Goal: Task Accomplishment & Management: Use online tool/utility

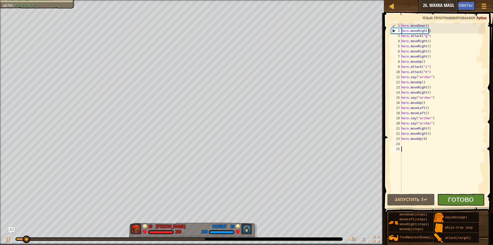
click at [449, 206] on span at bounding box center [438, 105] width 113 height 215
click at [448, 203] on button "Готово" at bounding box center [460, 199] width 47 height 12
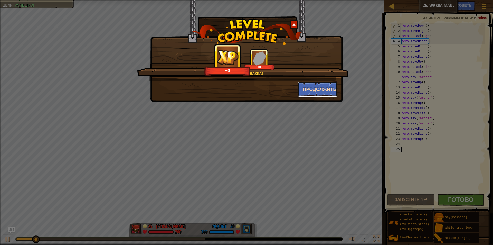
click at [316, 86] on button "Продолжить" at bounding box center [318, 88] width 40 height 15
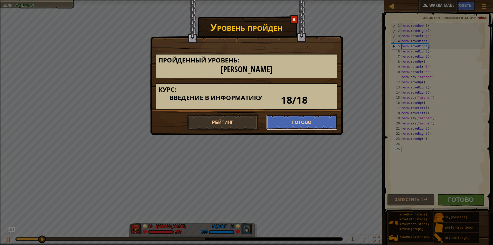
click at [302, 129] on button "Готово" at bounding box center [301, 121] width 71 height 15
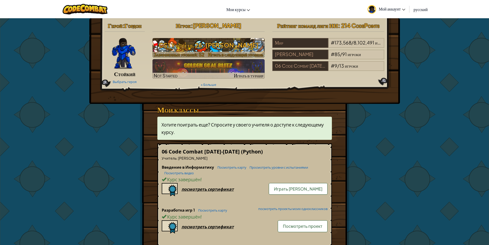
click at [202, 49] on h3 "CS1 Уровень 26: Wakka Maul" at bounding box center [208, 45] width 112 height 12
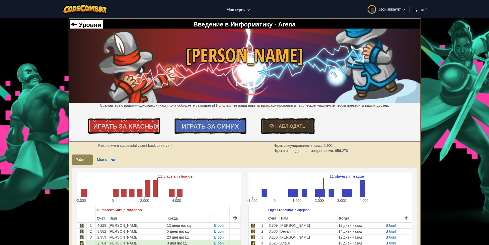
click at [136, 135] on div "Уровни Введение в Информатику - Arena Wakka Maul Сражайтесь с вашими одноклассн…" at bounding box center [245, 79] width 352 height 123
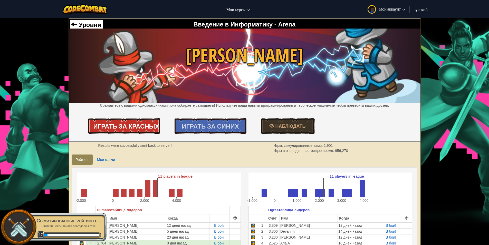
click at [148, 121] on link "Играть за Красных" at bounding box center [124, 125] width 72 height 15
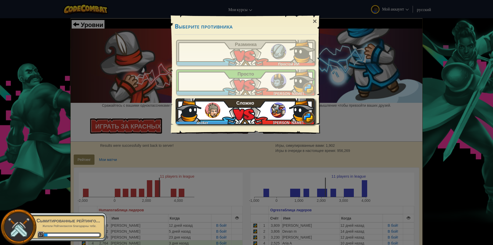
click at [245, 112] on div "acoker Nolan G Сложно" at bounding box center [245, 111] width 139 height 26
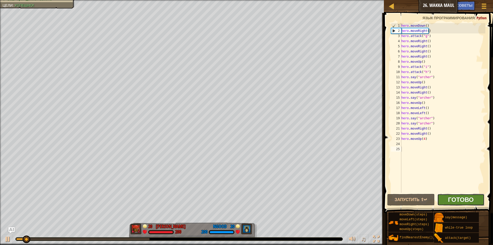
click at [449, 203] on span "Готово" at bounding box center [461, 199] width 26 height 8
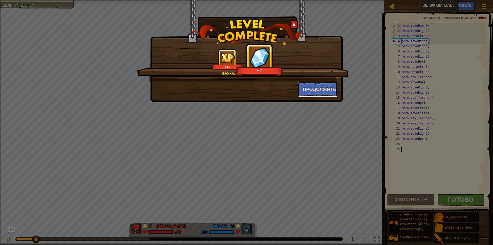
click at [305, 86] on button "Продолжить" at bounding box center [318, 88] width 40 height 15
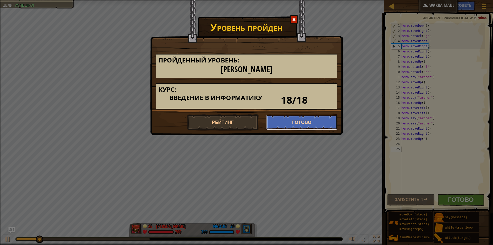
click at [297, 122] on button "Готово" at bounding box center [301, 121] width 71 height 15
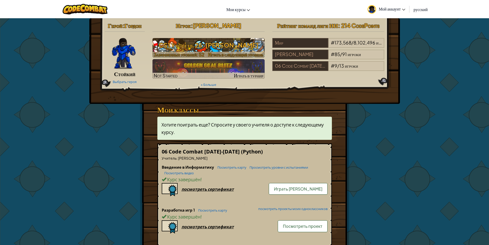
click at [172, 48] on h3 "CS1 Уровень 26: Wakka Maul" at bounding box center [208, 45] width 112 height 12
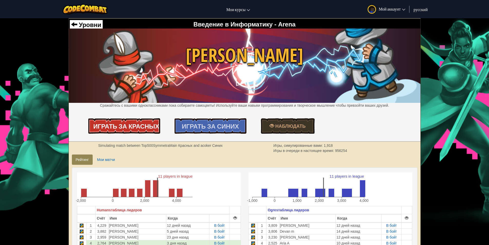
click at [147, 130] on span "Играть за Красных" at bounding box center [126, 126] width 66 height 8
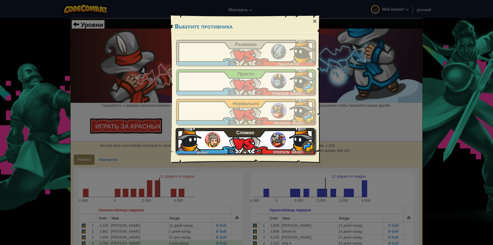
click at [225, 141] on div "acoker Nolan G Сложно" at bounding box center [245, 141] width 139 height 26
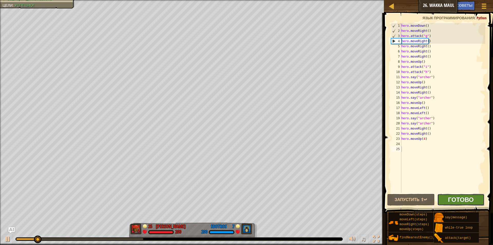
click at [454, 201] on span "Готово" at bounding box center [461, 199] width 26 height 8
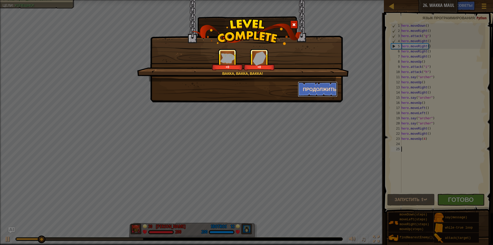
click at [323, 87] on button "Продолжить" at bounding box center [318, 88] width 40 height 15
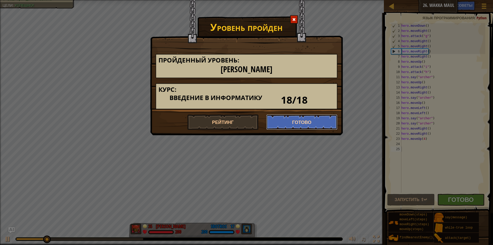
click at [303, 126] on button "Готово" at bounding box center [301, 121] width 71 height 15
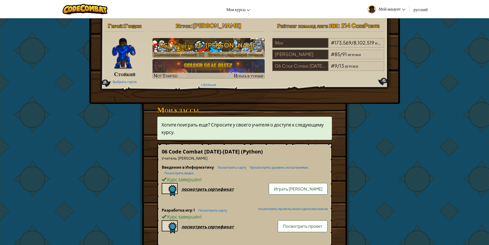
click at [168, 45] on h3 "CS1 Уровень 26: Wakka Maul" at bounding box center [208, 45] width 112 height 12
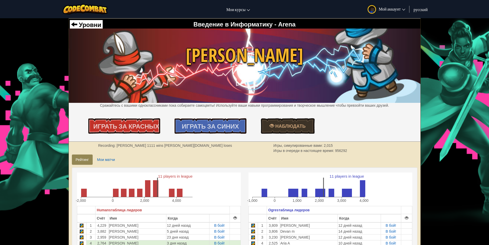
click at [150, 116] on div "Уровни Введение в Информатику - Arena Wakka Maul Сражайтесь с вашими одноклассн…" at bounding box center [245, 79] width 352 height 123
click at [147, 128] on span "Играть за Красных" at bounding box center [126, 126] width 66 height 8
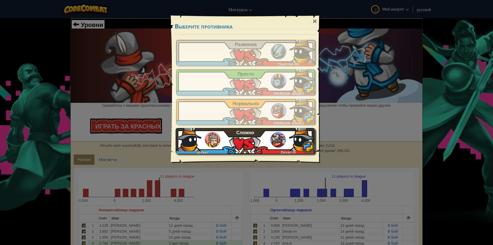
click at [238, 135] on span "Сложно" at bounding box center [245, 132] width 18 height 5
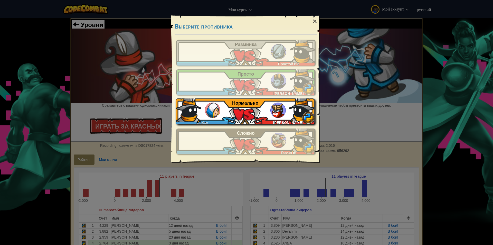
click at [250, 109] on div "acoker Noah M Нормально" at bounding box center [245, 111] width 139 height 26
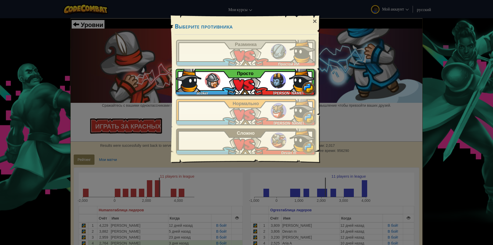
click at [224, 77] on div "acoker Steven B Просто" at bounding box center [245, 82] width 139 height 26
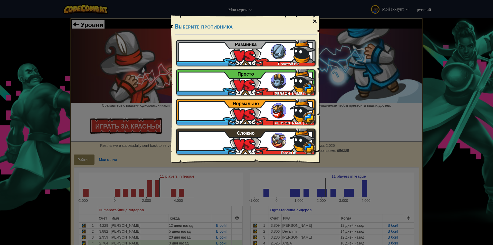
click at [315, 18] on div "×" at bounding box center [315, 21] width 12 height 15
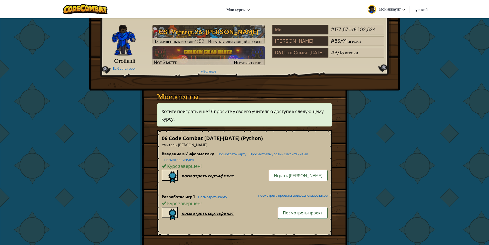
scroll to position [26, 0]
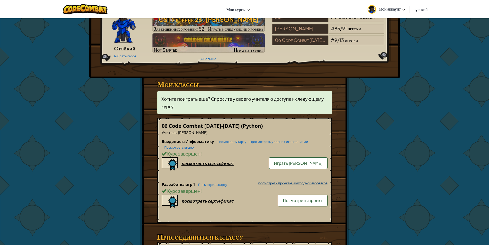
click at [288, 182] on link "посмотреть проекты моих одноклассников" at bounding box center [292, 182] width 72 height 3
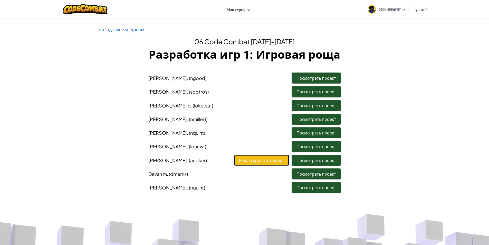
click at [262, 159] on link "Редактировать проект" at bounding box center [261, 159] width 55 height 11
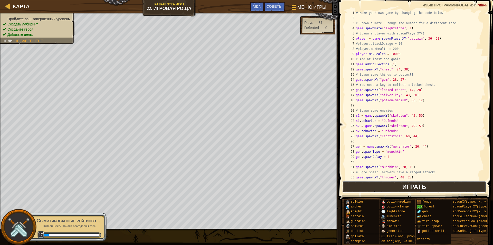
click at [417, 192] on button "Играть" at bounding box center [414, 187] width 144 height 12
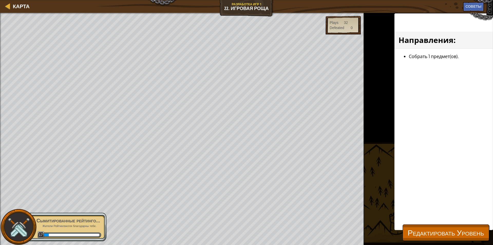
click at [434, 222] on div "Направления : Собрать 1 предмет(ов)." at bounding box center [443, 121] width 99 height 216
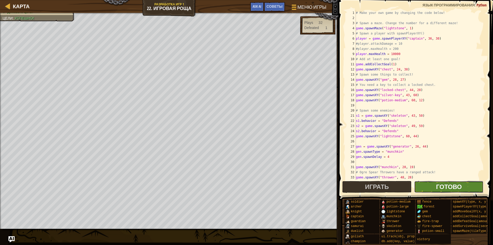
click at [444, 183] on span "Готово" at bounding box center [449, 186] width 26 height 8
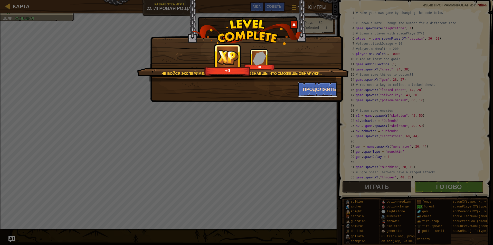
click at [306, 90] on button "Продолжить" at bounding box center [318, 88] width 40 height 15
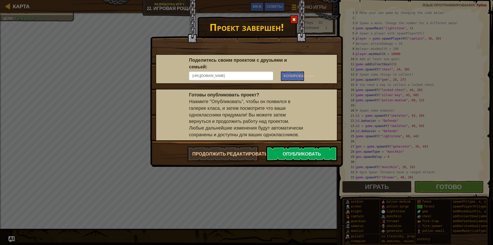
click at [290, 22] on div at bounding box center [294, 19] width 8 height 8
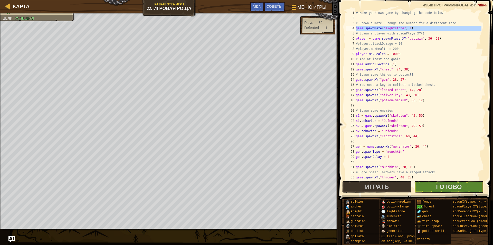
click at [355, 26] on div "4" at bounding box center [350, 28] width 10 height 5
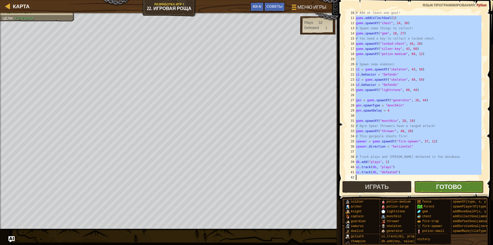
scroll to position [72, 0]
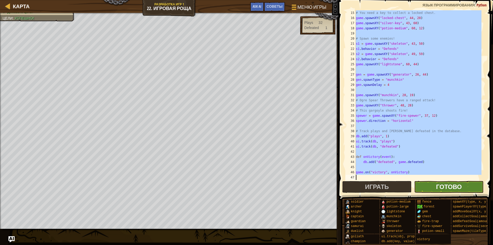
drag, startPoint x: 355, startPoint y: 33, endPoint x: 442, endPoint y: 186, distance: 175.4
type textarea "game.on("victory", onVictory)"
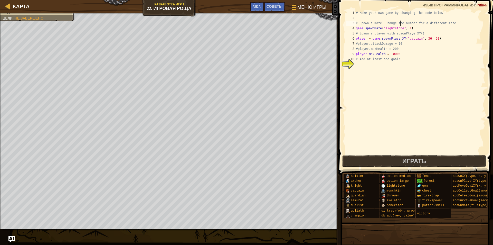
click at [400, 25] on div "# Make your own game by changing the code below! # Spawn a maze. Change the num…" at bounding box center [420, 87] width 130 height 154
click at [399, 30] on div "# Make your own game by changing the code below! # Spawn a maze. Change the num…" at bounding box center [420, 87] width 130 height 154
click at [421, 34] on div "# Make your own game by changing the code below! # Spawn a maze. Change the num…" at bounding box center [420, 87] width 130 height 154
type textarea "# Spawn a player with spawnPlayerXY()"
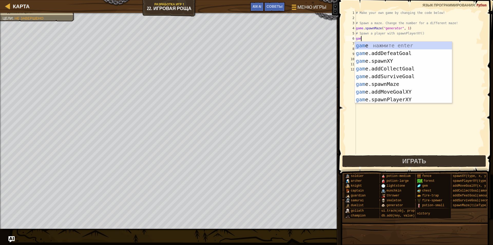
scroll to position [2, 0]
click at [429, 74] on div "game нажмите enter game .addDefeatGoal нажмите enter game .addCollectGoal нажми…" at bounding box center [403, 80] width 97 height 77
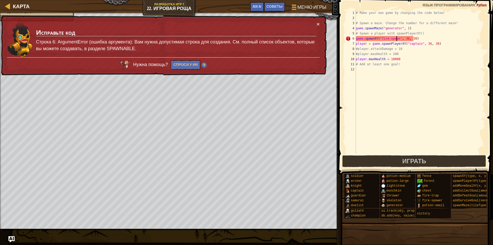
scroll to position [2, 3]
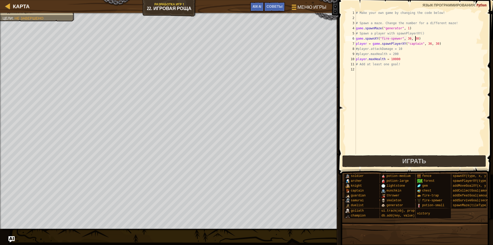
click at [416, 38] on div "# Make your own game by changing the code below! # Spawn a maze. Change the num…" at bounding box center [420, 87] width 130 height 154
type textarea "game.spawnXY("fire-spewer")"
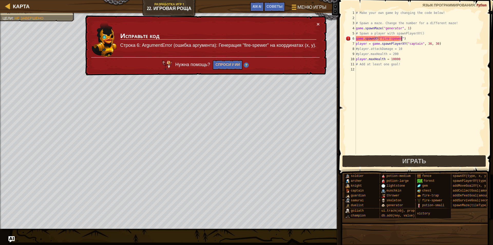
click at [376, 40] on div "# Make your own game by changing the code below! # Spawn a maze. Change the num…" at bounding box center [420, 87] width 130 height 154
drag, startPoint x: 411, startPoint y: 38, endPoint x: 355, endPoint y: 38, distance: 56.5
click at [355, 38] on div "game.spawnXY("fire-spewer") 1 2 3 4 5 6 7 8 9 10 11 12 # Make your own game by …" at bounding box center [414, 82] width 141 height 144
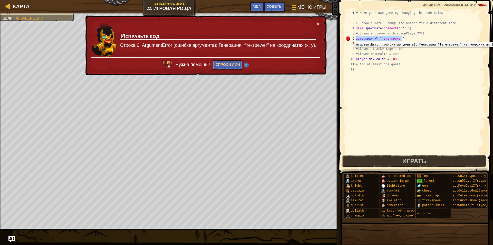
scroll to position [2, 0]
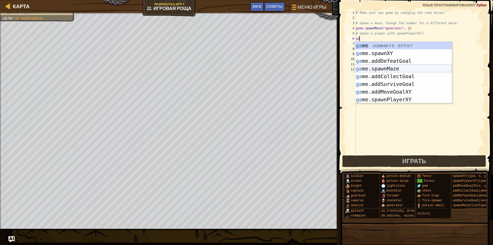
click at [388, 68] on div "ga me нажмите enter ga me.spawnXY нажмите enter ga me.addDefeatGoal нажмите ent…" at bounding box center [403, 80] width 97 height 77
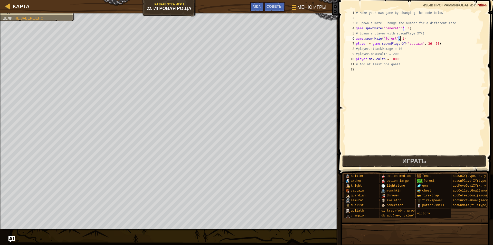
click at [393, 37] on div "# Make your own game by changing the code below! # Spawn a maze. Change the num…" at bounding box center [420, 87] width 130 height 154
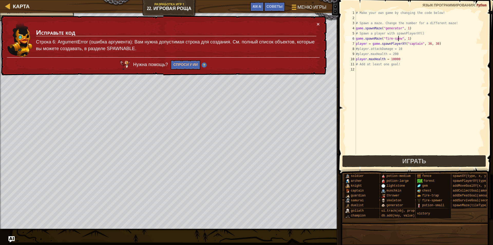
scroll to position [2, 4]
click at [412, 41] on div "# Make your own game by changing the code below! # Spawn a maze. Change the num…" at bounding box center [420, 87] width 130 height 154
click at [412, 38] on div "# Make your own game by changing the code below! # Spawn a maze. Change the num…" at bounding box center [420, 87] width 130 height 154
click at [402, 39] on div "# Make your own game by changing the code below! # Spawn a maze. Change the num…" at bounding box center [420, 87] width 130 height 154
click at [408, 40] on div "# Make your own game by changing the code below! # Spawn a maze. Change the num…" at bounding box center [420, 87] width 130 height 154
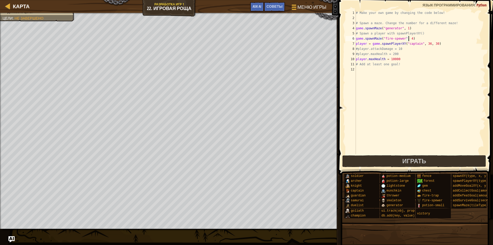
scroll to position [2, 4]
click at [406, 28] on div "# Make your own game by changing the code below! # Spawn a maze. Change the num…" at bounding box center [420, 87] width 130 height 154
type textarea "g"
click at [397, 62] on div "# Make your own game by changing the code below! # Spawn a maze. Change the num…" at bounding box center [420, 87] width 130 height 154
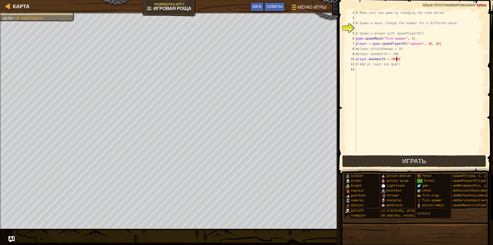
click at [397, 60] on div "# Make your own game by changing the code below! # Spawn a maze. Change the num…" at bounding box center [420, 87] width 130 height 154
type textarea "player.maxHealth = 1000000"
type textarea "p"
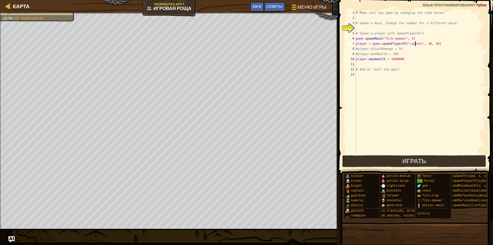
click at [416, 45] on div "# Make your own game by changing the code below! # Spawn a maze. Change the num…" at bounding box center [420, 87] width 130 height 154
click at [417, 44] on div "# Make your own game by changing the code below! # Spawn a maze. Change the num…" at bounding box center [420, 87] width 130 height 154
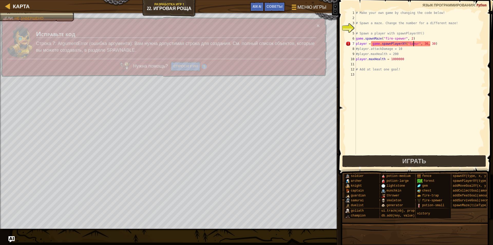
scroll to position [2, 5]
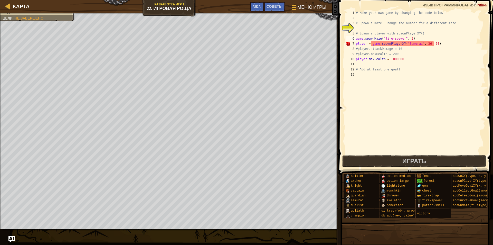
click at [406, 40] on div "# Make your own game by changing the code below! # Spawn a maze. Change the num…" at bounding box center [420, 87] width 130 height 154
click at [406, 44] on div "# Make your own game by changing the code below! # Spawn a maze. Change the num…" at bounding box center [420, 87] width 130 height 154
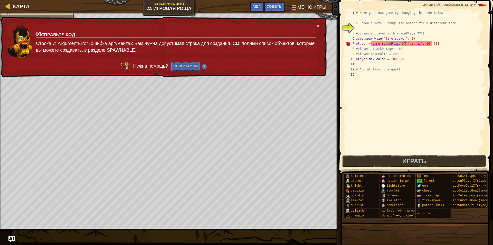
type textarea "player = game.spawnPlayerXY("samurai", 36, 30)"
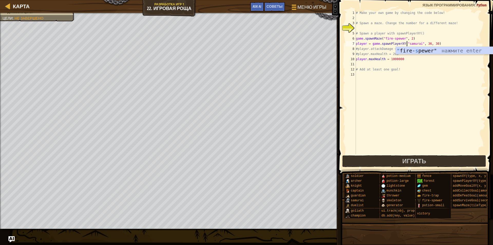
click at [409, 153] on div "# Make your own game by changing the code below! # Spawn a maze. Change the num…" at bounding box center [420, 87] width 130 height 154
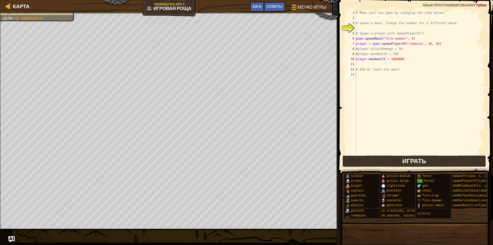
click at [408, 163] on span "Играть" at bounding box center [414, 161] width 24 height 8
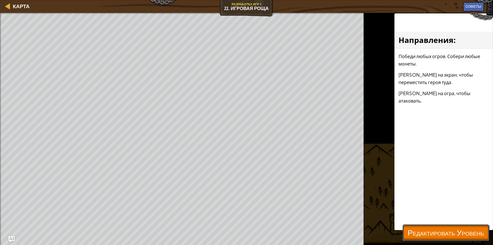
click at [449, 233] on span "Редактировать Уровень" at bounding box center [445, 232] width 76 height 11
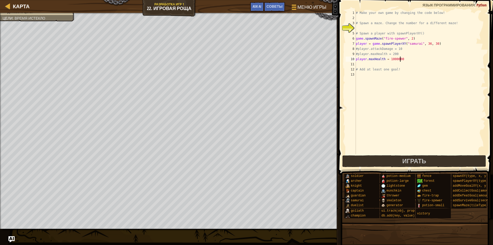
click at [400, 60] on div "# Make your own game by changing the code below! # Spawn a maze. Change the num…" at bounding box center [420, 87] width 130 height 154
type textarea "player.maxHealth = 1000"
click at [364, 65] on div "# Make your own game by changing the code below! # Spawn a maze. Change the num…" at bounding box center [420, 87] width 130 height 154
type textarea "player.attackDamage = 100000"
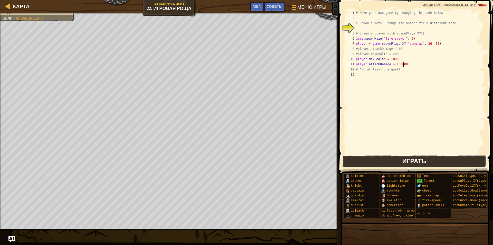
click at [472, 166] on button "Играть" at bounding box center [414, 161] width 144 height 12
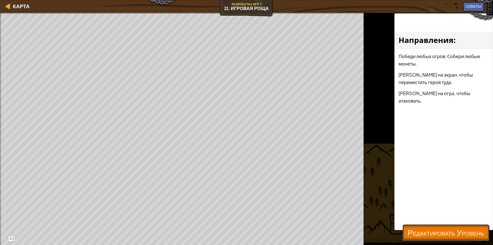
click at [425, 235] on span "Редактировать Уровень" at bounding box center [445, 232] width 76 height 11
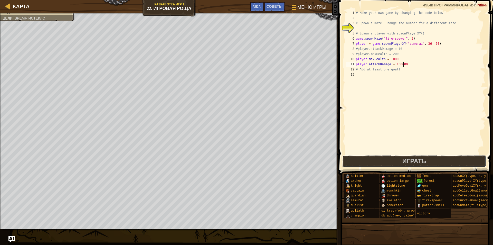
drag, startPoint x: 425, startPoint y: 163, endPoint x: 393, endPoint y: 160, distance: 33.0
click at [417, 161] on span "Играть" at bounding box center [414, 161] width 24 height 8
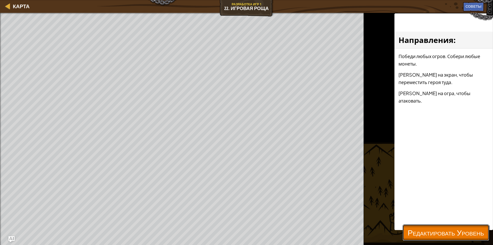
click at [432, 234] on span "Редактировать Уровень" at bounding box center [445, 232] width 76 height 11
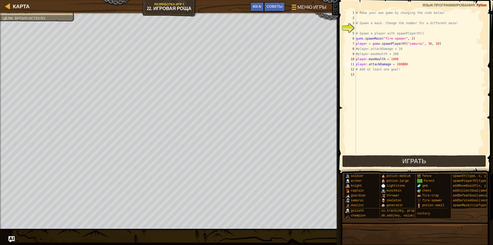
click at [365, 75] on div "# Make your own game by changing the code below! # Spawn a maze. Change the num…" at bounding box center [420, 87] width 130 height 154
type textarea "u"
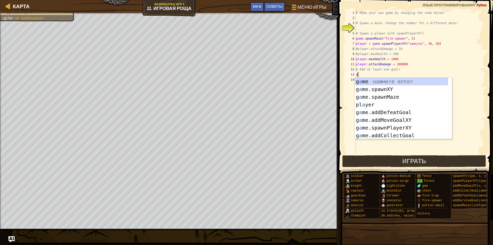
type textarea "ad"
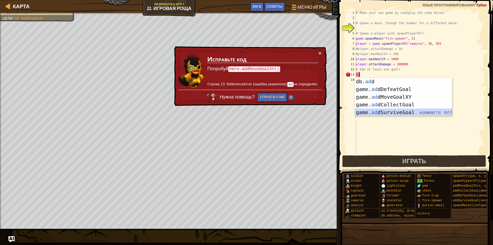
click at [401, 111] on div "db. ad d нажмите enter game. ad dDefeatGoal нажмите enter game. ad dMoveGoalXY …" at bounding box center [403, 104] width 97 height 54
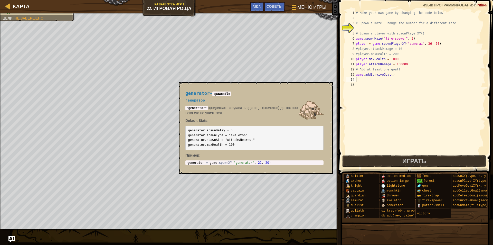
scroll to position [0, 0]
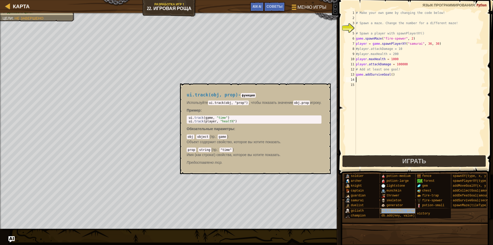
click at [402, 210] on span "ui.track(obj, prop)" at bounding box center [398, 211] width 35 height 4
click at [361, 78] on div "# Make your own game by changing the code below! # Spawn a maze. Change the num…" at bounding box center [420, 87] width 130 height 154
click at [323, 87] on button "×" at bounding box center [325, 89] width 4 height 7
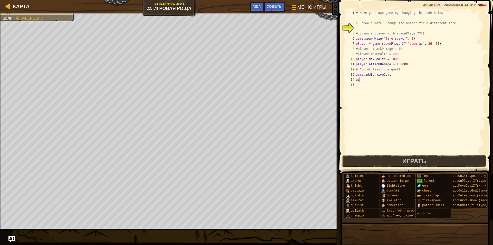
click at [359, 79] on div "# Make your own game by changing the code below! # Spawn a maze. Change the num…" at bounding box center [420, 87] width 130 height 154
type textarea "ui.track(game, "time")"
click at [392, 161] on button "Играть" at bounding box center [414, 161] width 144 height 12
click at [387, 162] on button "Играть" at bounding box center [414, 161] width 144 height 12
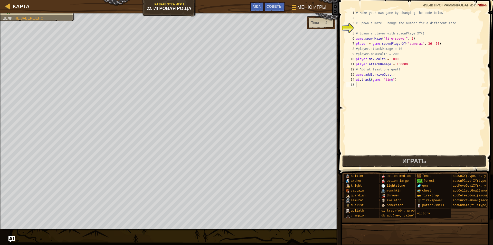
click at [380, 85] on div "# Make your own game by changing the code below! # Spawn a maze. Change the num…" at bounding box center [420, 87] width 130 height 154
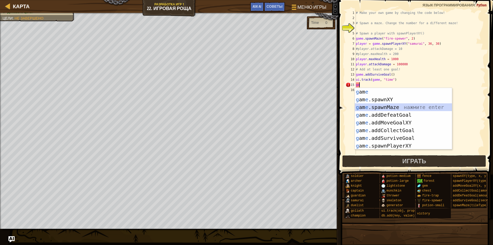
click at [385, 109] on div "g am e нажмите enter g am e .spawnXY нажмите enter g am e .spawnMaze нажмите en…" at bounding box center [403, 126] width 97 height 77
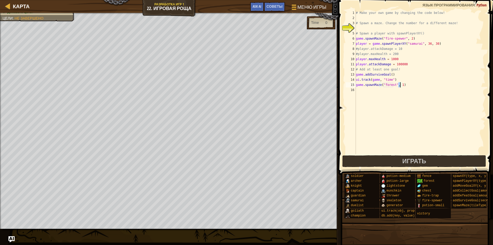
type textarea "game.spawnMaze("forest", )"
click at [393, 87] on div "# Make your own game by changing the code below! # Spawn a maze. Change the num…" at bounding box center [420, 87] width 130 height 154
click at [393, 85] on div "# Make your own game by changing the code below! # Spawn a maze. Change the num…" at bounding box center [420, 87] width 130 height 154
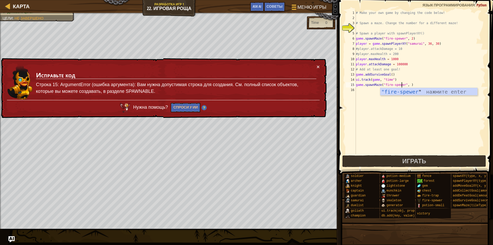
click at [404, 84] on div "# Make your own game by changing the code below! # Spawn a maze. Change the num…" at bounding box center [420, 87] width 130 height 154
click at [406, 84] on div "# Make your own game by changing the code below! # Spawn a maze. Change the num…" at bounding box center [420, 87] width 130 height 154
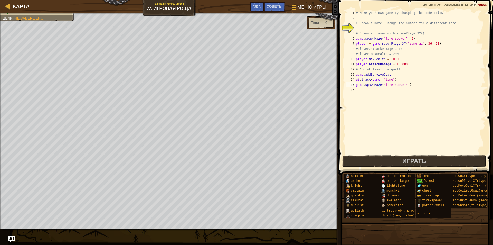
type textarea "game.spawnMaze("fire-spewer",3)"
click at [380, 93] on div "# Make your own game by changing the code below! # Spawn a maze. Change the num…" at bounding box center [420, 87] width 130 height 154
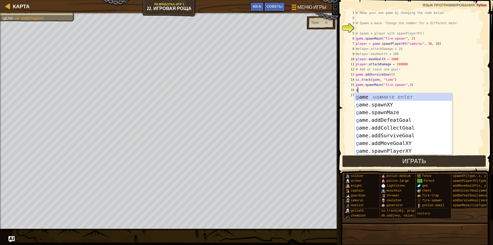
type textarea "ga"
drag, startPoint x: 375, startPoint y: 124, endPoint x: 375, endPoint y: 121, distance: 2.6
click at [375, 123] on div "ga me нажмите enter ga me.spawnXY нажмите enter ga me.addDefeatGoal нажмите ent…" at bounding box center [403, 131] width 97 height 77
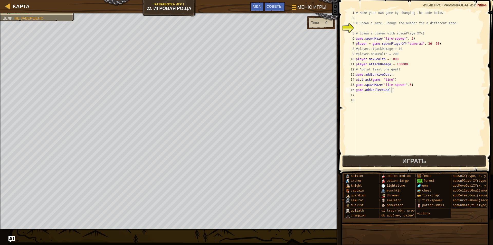
click at [392, 92] on div "# Make your own game by changing the code below! # Spawn a maze. Change the num…" at bounding box center [420, 87] width 130 height 154
click at [389, 91] on div "# Make your own game by changing the code below! # Spawn a maze. Change the num…" at bounding box center [420, 87] width 130 height 154
type textarea "game.addCollectGoal(3)"
click at [363, 94] on div "# Make your own game by changing the code below! # Spawn a maze. Change the num…" at bounding box center [420, 87] width 130 height 154
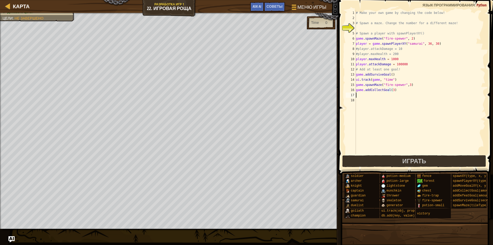
scroll to position [2, 0]
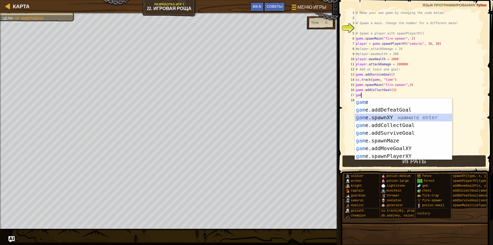
click at [373, 114] on div "gam e нажмите enter gam e.addDefeatGoal нажмите enter gam e.spawnXY нажмите ent…" at bounding box center [403, 136] width 97 height 77
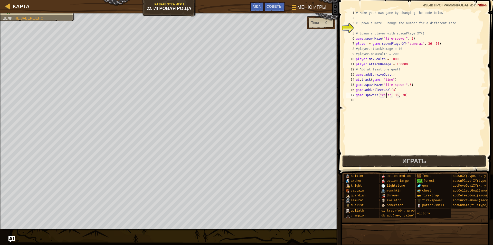
scroll to position [2, 3]
click at [394, 97] on div "# Make your own game by changing the code below! # Spawn a maze. Change the num…" at bounding box center [420, 87] width 130 height 154
click at [396, 96] on div "# Make your own game by changing the code below! # Spawn a maze. Change the num…" at bounding box center [420, 87] width 130 height 154
click at [394, 96] on div "# Make your own game by changing the code below! # Spawn a maze. Change the num…" at bounding box center [420, 87] width 130 height 154
type textarea "game.spawnXY("chest", 60, 30)"
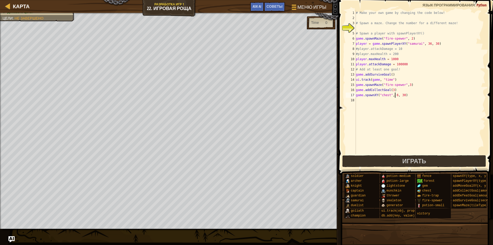
scroll to position [2, 3]
click at [367, 102] on div "# Make your own game by changing the code below! # Spawn a maze. Change the num…" at bounding box center [420, 87] width 130 height 154
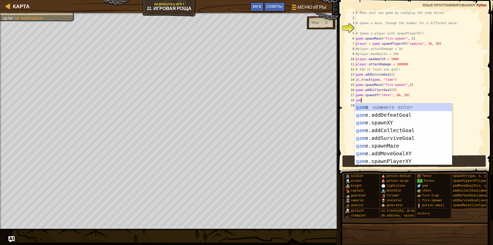
scroll to position [2, 0]
click at [373, 136] on div "game нажмите enter game .addDefeatGoal нажмите enter game .addCollectGoal нажми…" at bounding box center [403, 141] width 97 height 77
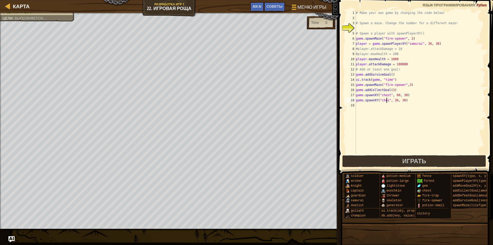
scroll to position [2, 3]
click at [397, 99] on div "# Make your own game by changing the code below! # Spawn a maze. Change the num…" at bounding box center [420, 87] width 130 height 154
click at [404, 100] on div "# Make your own game by changing the code below! # Spawn a maze. Change the num…" at bounding box center [420, 87] width 130 height 154
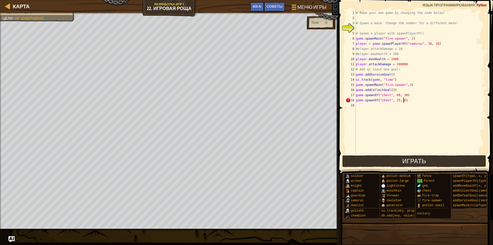
type textarea "game.spawnXY("chest", 25, 61)"
click at [361, 103] on div "# Make your own game by changing the code below! # Spawn a maze. Change the num…" at bounding box center [420, 87] width 130 height 154
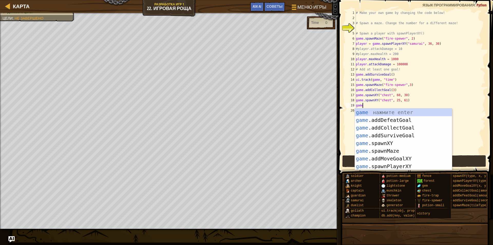
scroll to position [2, 0]
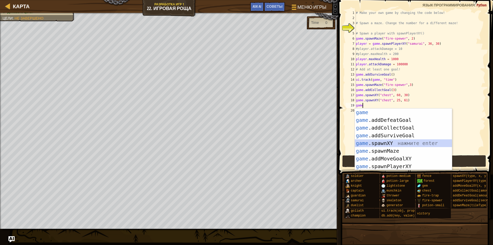
click at [384, 142] on div "game нажмите enter game .addDefeatGoal нажмите enter game .addCollectGoal нажми…" at bounding box center [403, 146] width 97 height 77
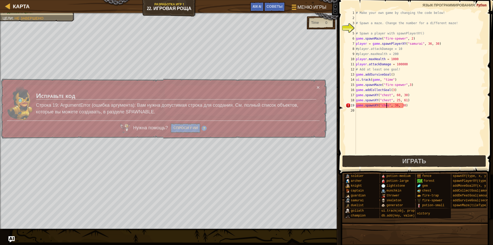
scroll to position [2, 3]
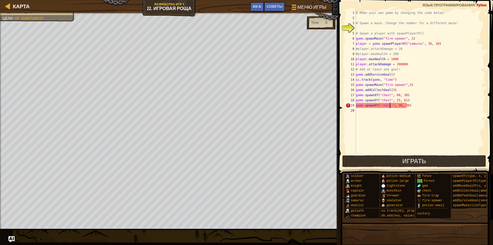
click at [398, 108] on div "# Make your own game by changing the code below! # Spawn a maze. Change the num…" at bounding box center [420, 87] width 130 height 154
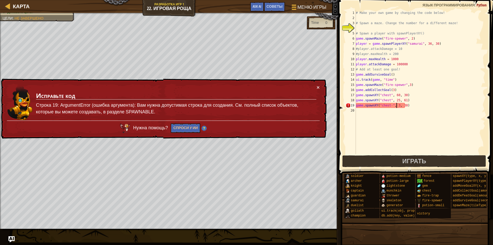
click at [396, 106] on div "# Make your own game by changing the code below! # Spawn a maze. Change the num…" at bounding box center [420, 87] width 130 height 154
click at [395, 105] on div "# Make your own game by changing the code below! # Spawn a maze. Change the num…" at bounding box center [420, 87] width 130 height 154
click at [404, 107] on div "# Make your own game by changing the code below! # Spawn a maze. Change the num…" at bounding box center [420, 87] width 130 height 154
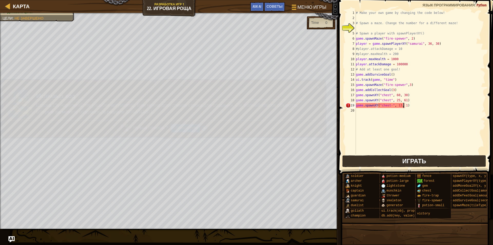
scroll to position [2, 4]
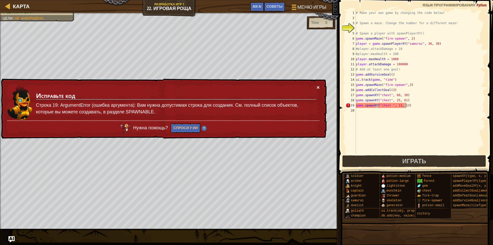
click at [319, 85] on button "×" at bounding box center [317, 87] width 3 height 5
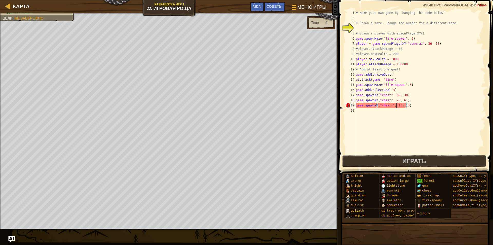
click at [396, 105] on div "# Make your own game by changing the code below! # Spawn a maze. Change the num…" at bounding box center [420, 87] width 130 height 154
click at [398, 106] on div "# Make your own game by changing the code below! # Spawn a maze. Change the num…" at bounding box center [420, 87] width 130 height 154
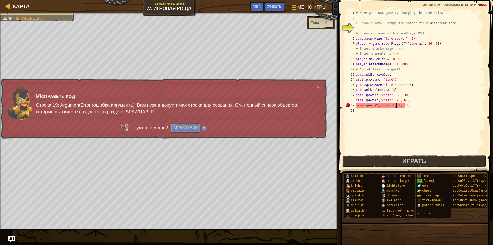
scroll to position [2, 4]
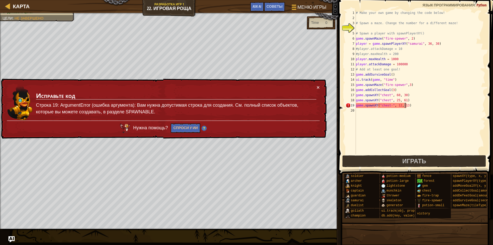
click at [405, 106] on div "# Make your own game by changing the code below! # Spawn a maze. Change the num…" at bounding box center [420, 87] width 130 height 154
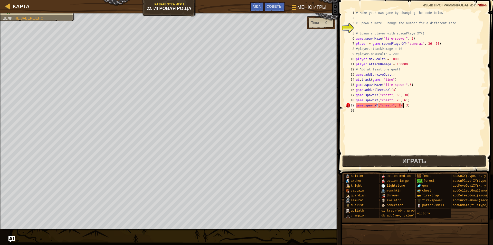
type textarea "game.spawnXY("chest-", 12, 31)"
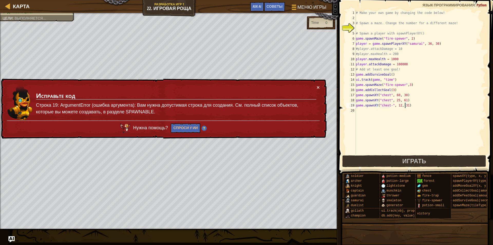
scroll to position [2, 4]
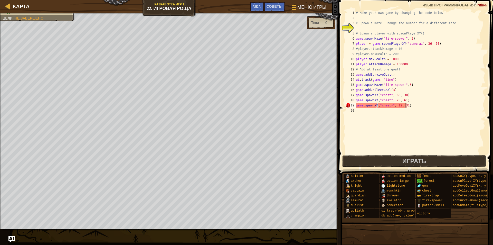
click at [408, 108] on div "# Make your own game by changing the code below! # Spawn a maze. Change the num…" at bounding box center [420, 87] width 130 height 154
click at [389, 107] on div "# Make your own game by changing the code below! # Spawn a maze. Change the num…" at bounding box center [420, 87] width 130 height 154
click at [380, 161] on button "Играть" at bounding box center [414, 161] width 144 height 12
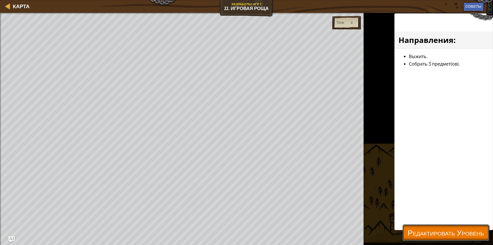
click at [430, 230] on span "Редактировать Уровень" at bounding box center [445, 232] width 76 height 11
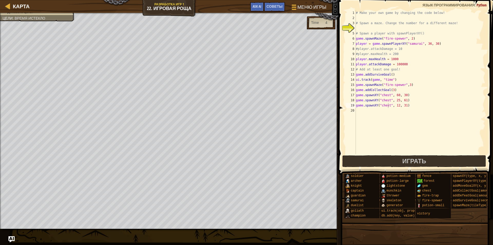
click at [397, 107] on div "# Make your own game by changing the code below! # Spawn a maze. Change the num…" at bounding box center [420, 87] width 130 height 154
click at [402, 105] on div "# Make your own game by changing the code below! # Spawn a maze. Change the num…" at bounding box center [420, 87] width 130 height 154
click at [403, 105] on div "# Make your own game by changing the code below! # Spawn a maze. Change the num…" at bounding box center [420, 87] width 130 height 154
type textarea "game.spawnXY("chest", 10, 37)"
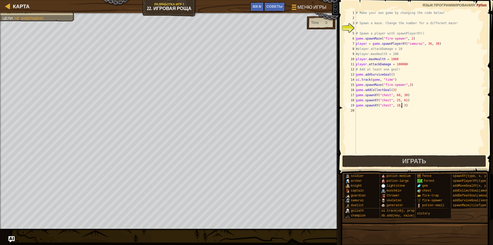
scroll to position [2, 4]
click at [406, 150] on div "# Make your own game by changing the code below! # Spawn a maze. Change the num…" at bounding box center [420, 87] width 130 height 154
click at [403, 156] on button "Играть" at bounding box center [414, 161] width 144 height 12
click at [402, 157] on span "Играть" at bounding box center [414, 161] width 24 height 8
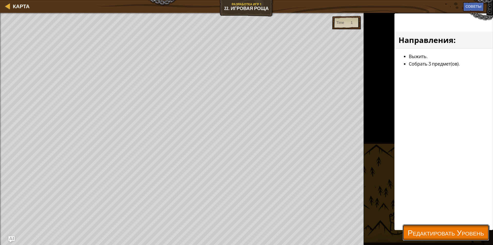
click at [471, 229] on span "Редактировать Уровень" at bounding box center [445, 232] width 76 height 11
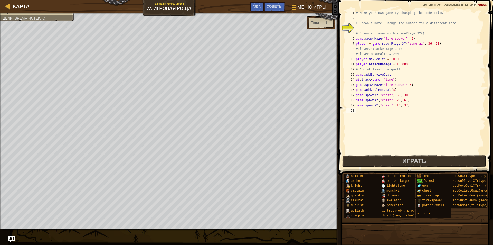
click at [378, 28] on div "# Make your own game by changing the code below! # Spawn a maze. Change the num…" at bounding box center [420, 87] width 130 height 154
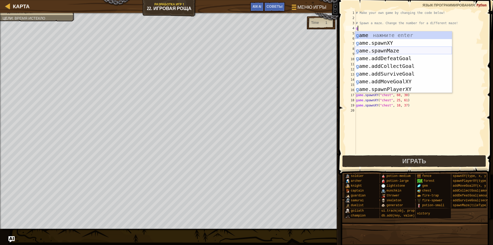
click at [379, 48] on div "g ame нажмите enter g ame.spawnXY нажмите enter g ame.spawnMaze нажмите enter g…" at bounding box center [403, 69] width 97 height 77
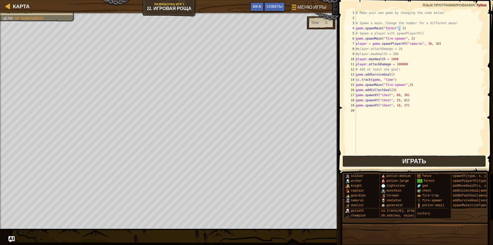
click at [363, 165] on button "Играть" at bounding box center [414, 161] width 144 height 12
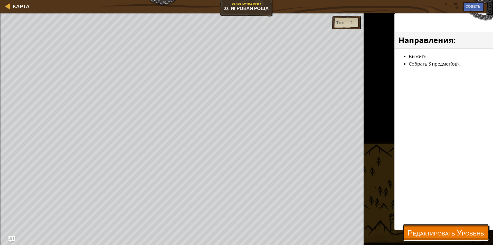
click at [467, 240] on button "Редактировать Уровень" at bounding box center [445, 232] width 86 height 16
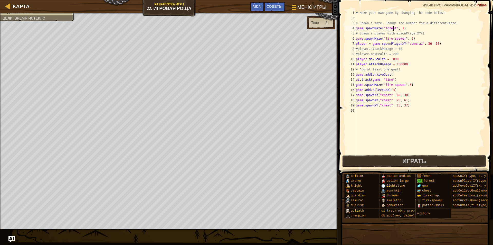
click at [393, 30] on div "# Make your own game by changing the code below! # Spawn a maze. Change the num…" at bounding box center [420, 87] width 130 height 154
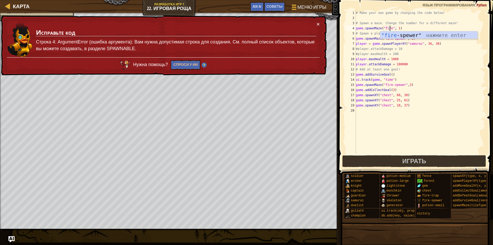
scroll to position [2, 3]
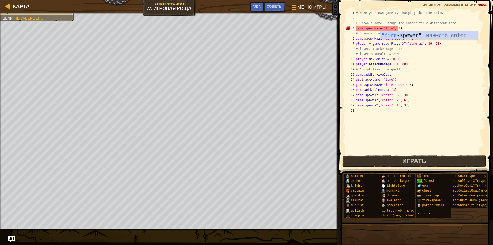
click at [409, 38] on div ""fire -spewer" нажмите enter" at bounding box center [428, 42] width 97 height 23
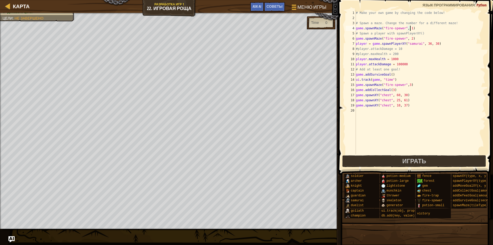
click at [409, 29] on div "# Make your own game by changing the code below! # Spawn a maze. Change the num…" at bounding box center [420, 87] width 130 height 154
type textarea "game.spawnMaze("fire-spewer", 3)"
click at [389, 158] on button "Играть" at bounding box center [414, 161] width 144 height 12
click at [387, 164] on button "Играть" at bounding box center [414, 161] width 144 height 12
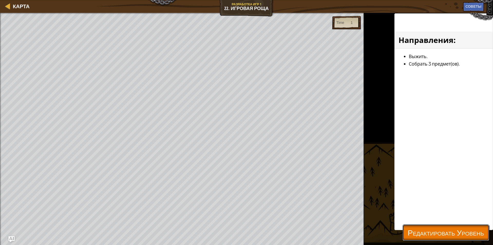
click at [456, 235] on span "Редактировать Уровень" at bounding box center [445, 232] width 76 height 11
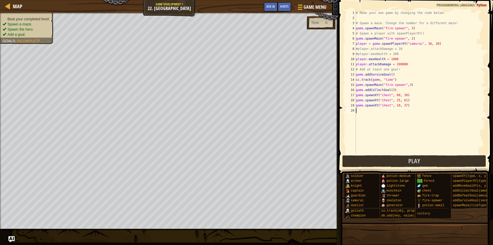
click at [396, 59] on div "# Make your own game by changing the code below! # Spawn a maze. Change the num…" at bounding box center [420, 87] width 130 height 154
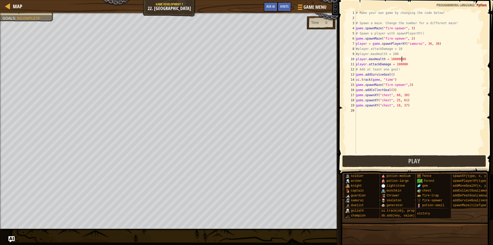
scroll to position [2, 4]
click at [406, 161] on button "Play" at bounding box center [414, 161] width 144 height 12
click at [404, 60] on div "# Make your own game by changing the code below! # Spawn a maze. Change the num…" at bounding box center [420, 87] width 130 height 154
click at [405, 60] on div "# Make your own game by changing the code below! # Spawn a maze. Change the num…" at bounding box center [420, 87] width 130 height 154
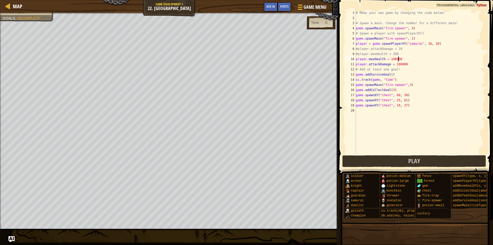
click at [401, 37] on div "# Make your own game by changing the code below! # Spawn a maze. Change the num…" at bounding box center [420, 87] width 130 height 154
click at [399, 85] on div "# Make your own game by changing the code below! # Spawn a maze. Change the num…" at bounding box center [420, 87] width 130 height 154
click at [405, 67] on div "# Make your own game by changing the code below! # Spawn a maze. Change the num…" at bounding box center [420, 87] width 130 height 154
click at [398, 37] on div "# Make your own game by changing the code below! # Spawn a maze. Change the num…" at bounding box center [420, 87] width 130 height 154
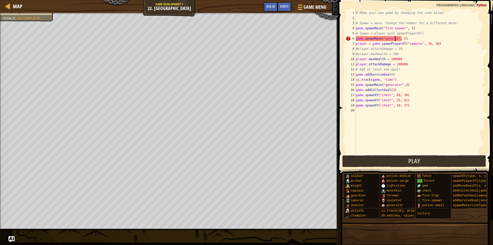
scroll to position [2, 3]
click at [402, 27] on div "# Make your own game by changing the code below! # Spawn a maze. Change the num…" at bounding box center [420, 87] width 130 height 154
click at [405, 64] on div "# Make your own game by changing the code below! # Spawn a maze. Change the num…" at bounding box center [420, 87] width 130 height 154
click at [399, 58] on div "# Make your own game by changing the code below! # Spawn a maze. Change the num…" at bounding box center [420, 87] width 130 height 154
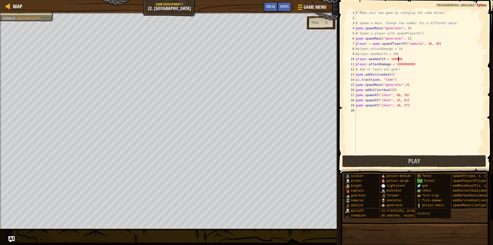
scroll to position [2, 3]
click at [412, 64] on div "# Make your own game by changing the code below! # Spawn a maze. Change the num…" at bounding box center [420, 87] width 130 height 154
type textarea "player.attackDamage = 1000000000"
type textarea "player.maxSpeed = 1000000"
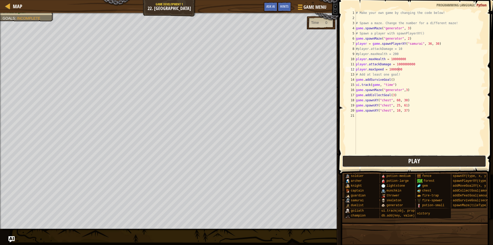
click at [388, 163] on button "Play" at bounding box center [414, 161] width 144 height 12
drag, startPoint x: 429, startPoint y: 167, endPoint x: 425, endPoint y: 158, distance: 9.9
click at [429, 165] on div "player.maxSpeed = 1000000 1 2 3 4 5 6 7 8 9 10 11 12 13 14 15 16 17 18 19 20 21…" at bounding box center [415, 97] width 156 height 189
click at [424, 157] on button "Done" at bounding box center [448, 161] width 69 height 12
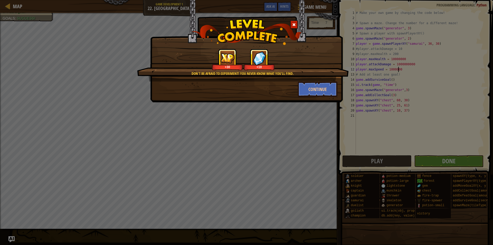
click at [293, 23] on span at bounding box center [294, 25] width 4 height 4
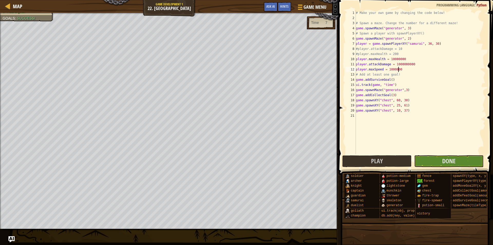
click at [364, 116] on div "# Make your own game by changing the code below! # Spawn a maze. Change the num…" at bounding box center [420, 87] width 130 height 154
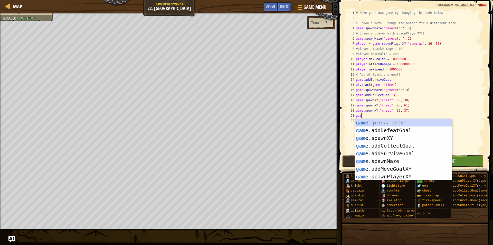
scroll to position [2, 0]
click at [386, 164] on div "game press enter game .addDefeatGoal press enter game .addCollectGoal press ent…" at bounding box center [403, 157] width 97 height 77
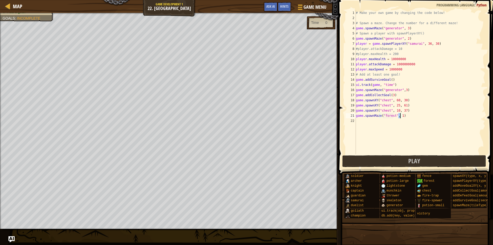
click at [392, 114] on div "# Make your own game by changing the code below! # Spawn a maze. Change the num…" at bounding box center [420, 87] width 130 height 154
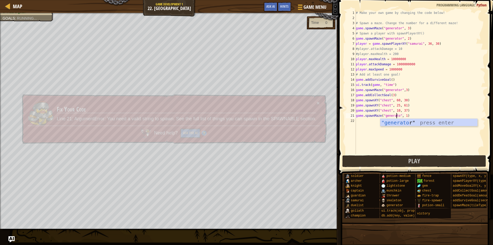
scroll to position [2, 3]
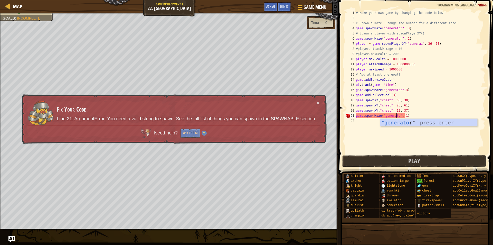
type textarea "game.spawnMaze("generator", 1)"
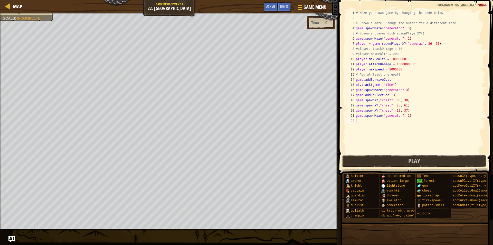
click at [361, 120] on div "# Make your own game by changing the code below! # Spawn a maze. Change the num…" at bounding box center [420, 87] width 130 height 154
click at [402, 60] on div "# Make your own game by changing the code below! # Spawn a maze. Change the num…" at bounding box center [420, 87] width 130 height 154
drag, startPoint x: 371, startPoint y: 164, endPoint x: 365, endPoint y: 160, distance: 6.8
click at [370, 163] on button "Play" at bounding box center [414, 161] width 144 height 12
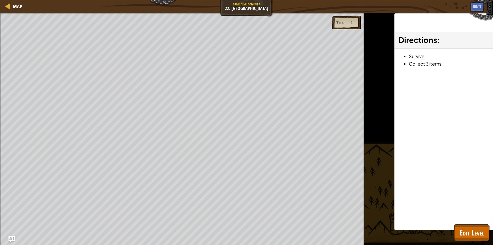
click at [0, 87] on div at bounding box center [0, 132] width 1 height 239
click at [13, 105] on div "Beat your completed level. Spawn a maze. Spawn the hero. Add a goal. Goals : Ra…" at bounding box center [182, 129] width 364 height 232
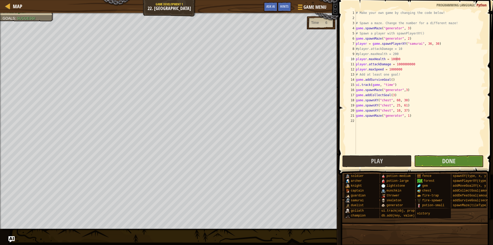
click at [395, 61] on div "# Make your own game by changing the code below! # Spawn a maze. Change the num…" at bounding box center [420, 87] width 130 height 154
click at [396, 61] on div "# Make your own game by changing the code below! # Spawn a maze. Change the num…" at bounding box center [420, 87] width 130 height 154
type textarea "player.maxHealth = 1000"
click at [417, 163] on span "Play" at bounding box center [414, 161] width 12 height 8
click at [388, 156] on button "Play" at bounding box center [414, 161] width 144 height 12
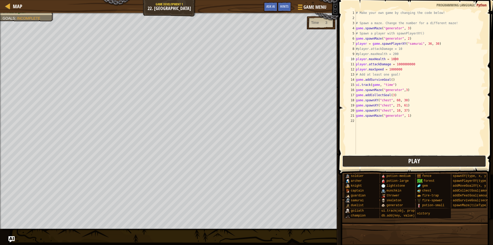
click at [396, 158] on button "Play" at bounding box center [414, 161] width 144 height 12
click at [364, 122] on div "# Make your own game by changing the code below! # Spawn a maze. Change the num…" at bounding box center [420, 87] width 130 height 154
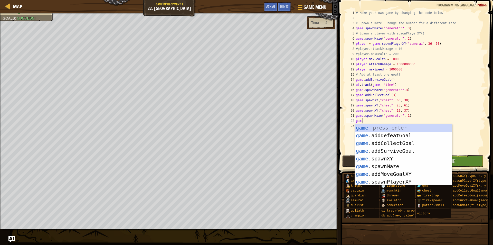
scroll to position [2, 0]
click at [392, 165] on div "game press enter game .addDefeatGoal press enter game .addCollectGoal press ent…" at bounding box center [403, 162] width 97 height 77
type textarea "game.spawnMaze("forest", 1)"
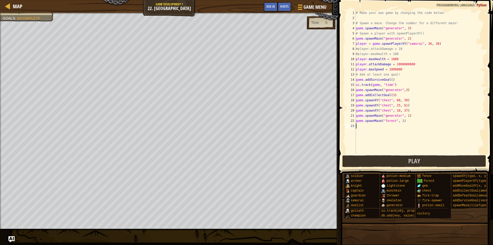
click at [392, 123] on div "# Make your own game by changing the code below! # Spawn a maze. Change the num…" at bounding box center [420, 87] width 130 height 154
click at [392, 122] on div "# Make your own game by changing the code below! # Spawn a maze. Change the num…" at bounding box center [420, 87] width 130 height 154
click at [393, 121] on div "# Make your own game by changing the code below! # Spawn a maze. Change the num…" at bounding box center [420, 87] width 130 height 154
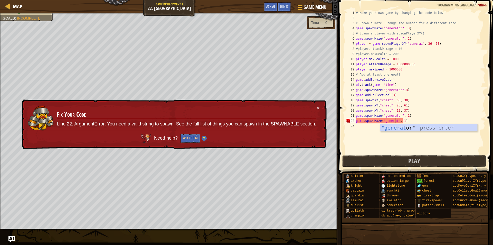
scroll to position [2, 3]
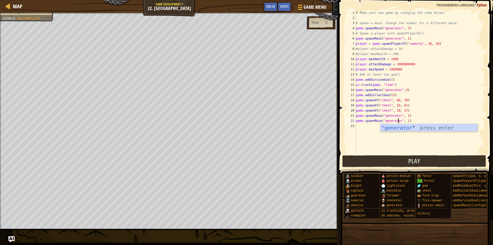
type textarea "game.spawnMaze("generator", 1)"
click at [405, 167] on span at bounding box center [416, 79] width 159 height 189
drag, startPoint x: 402, startPoint y: 158, endPoint x: 380, endPoint y: 157, distance: 22.9
click at [390, 158] on button "Play" at bounding box center [414, 161] width 144 height 12
click at [377, 160] on button "Play" at bounding box center [414, 161] width 144 height 12
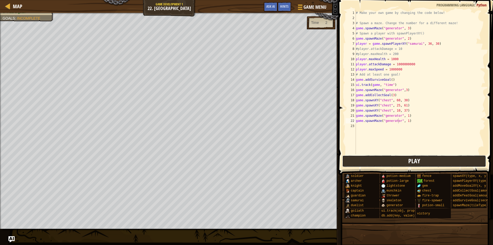
click at [361, 158] on button "Play" at bounding box center [414, 161] width 144 height 12
click at [401, 164] on button "Play" at bounding box center [414, 161] width 144 height 12
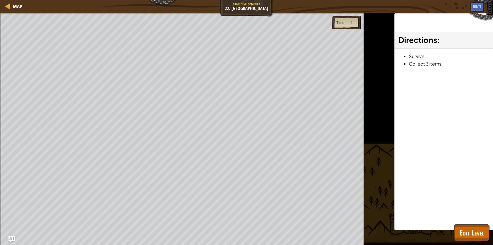
click at [0, 4] on div "Map Game Development 1 22. Game Grove Game Menu Done Hints Ask AI 1 ההההההההההה…" at bounding box center [246, 122] width 493 height 245
click at [47, 17] on div "Map Game Development 1 22. Game Grove Game Menu Done Hints Ask AI 1 ההההההההההה…" at bounding box center [246, 122] width 493 height 245
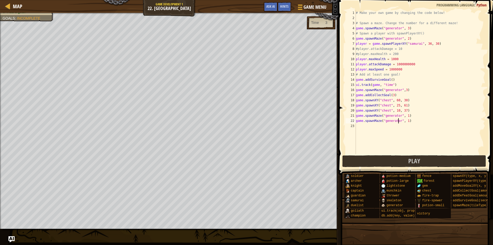
click at [398, 150] on div "# Make your own game by changing the code below! # Spawn a maze. Change the num…" at bounding box center [420, 87] width 130 height 154
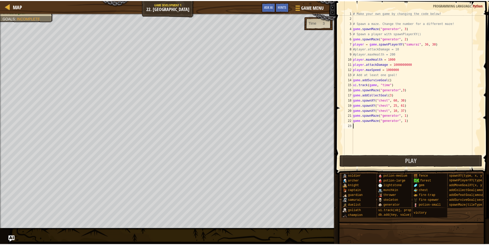
scroll to position [2, 0]
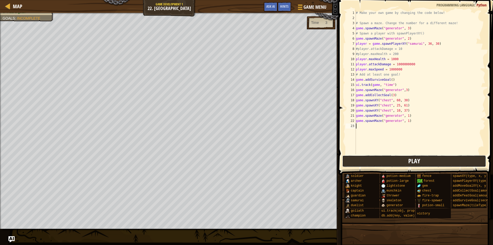
drag, startPoint x: 385, startPoint y: 162, endPoint x: 367, endPoint y: 159, distance: 18.0
click at [384, 162] on button "Play" at bounding box center [414, 161] width 144 height 12
click at [387, 159] on button "Play" at bounding box center [414, 161] width 144 height 12
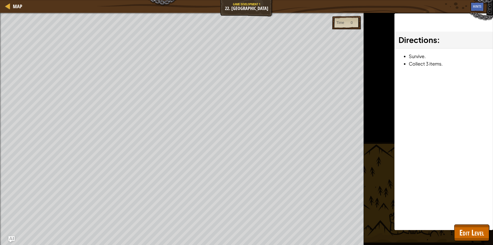
click at [12, 86] on div "Beat your completed level. Spawn a maze. Spawn the hero. Add a goal. Goals : Ra…" at bounding box center [182, 129] width 364 height 232
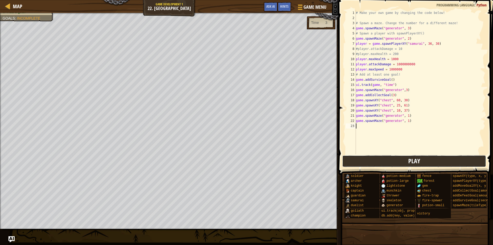
click at [430, 163] on button "Play" at bounding box center [414, 161] width 144 height 12
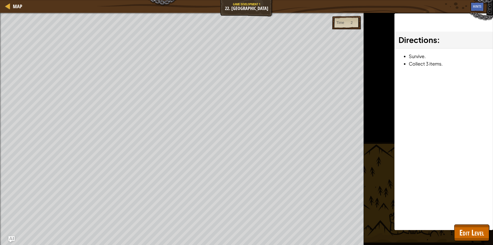
click at [0, 121] on div "Beat your completed level. Spawn a maze. Spawn the hero. Add a goal. Goals : Ra…" at bounding box center [182, 129] width 364 height 232
click at [35, 121] on div "Beat your completed level. Spawn a maze. Spawn the hero. Add a goal. Goals : Ra…" at bounding box center [182, 129] width 364 height 232
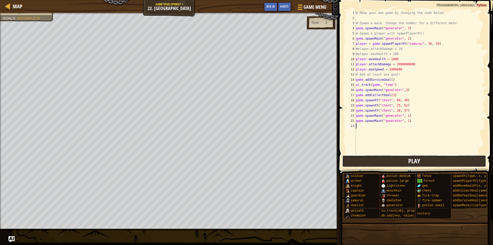
drag, startPoint x: 368, startPoint y: 164, endPoint x: 352, endPoint y: 159, distance: 17.0
click at [352, 159] on button "Play" at bounding box center [414, 161] width 144 height 12
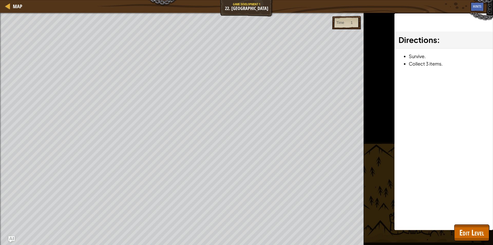
drag, startPoint x: 111, startPoint y: 7, endPoint x: 115, endPoint y: 11, distance: 5.6
click at [115, 11] on div "Map Game Development 1 22. Game Grove Game Menu Done Hints Ask AI" at bounding box center [246, 6] width 493 height 13
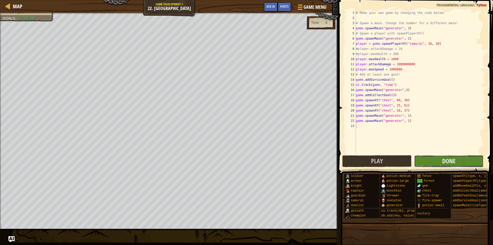
click at [456, 158] on button "Done" at bounding box center [448, 161] width 69 height 12
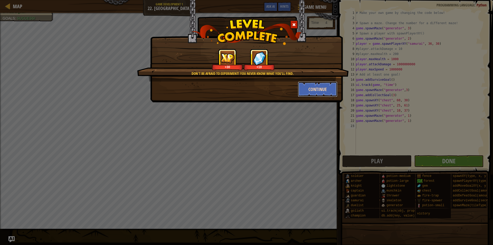
click at [320, 92] on button "Continue" at bounding box center [318, 88] width 40 height 15
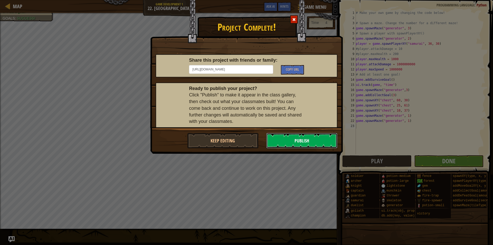
click at [323, 143] on button "Publish" at bounding box center [301, 140] width 71 height 15
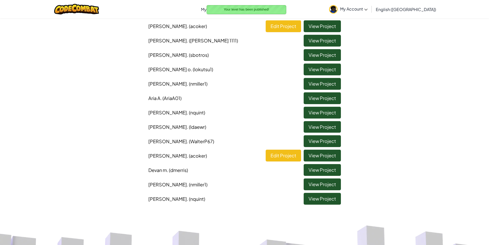
scroll to position [77, 0]
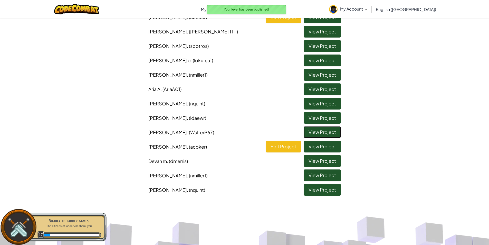
click at [323, 131] on link "View Project" at bounding box center [322, 132] width 37 height 12
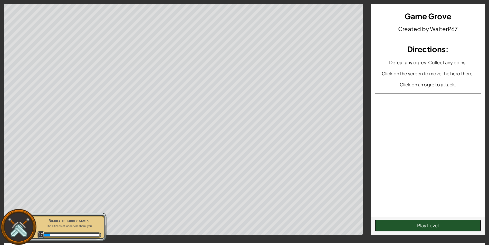
click at [443, 221] on button "Play Level" at bounding box center [428, 225] width 106 height 12
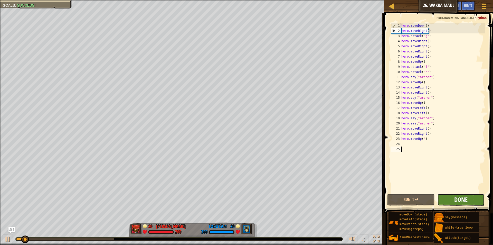
click at [465, 198] on span "Done" at bounding box center [460, 199] width 13 height 8
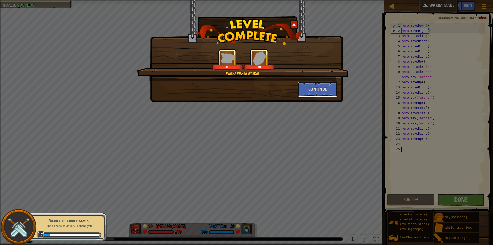
click at [317, 88] on button "Continue" at bounding box center [318, 88] width 40 height 15
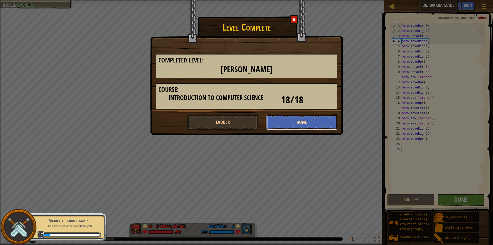
click at [300, 119] on button "Done" at bounding box center [301, 121] width 71 height 15
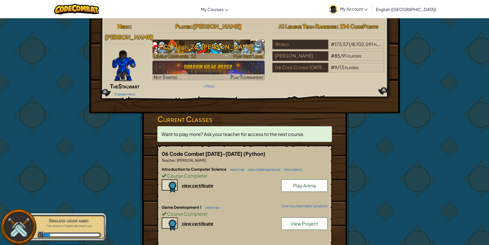
click at [210, 50] on h3 "CS1 Level 26: Wakka Maul" at bounding box center [208, 47] width 112 height 12
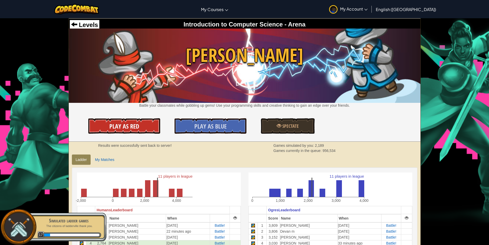
click at [151, 120] on link "Play As Red" at bounding box center [124, 125] width 72 height 15
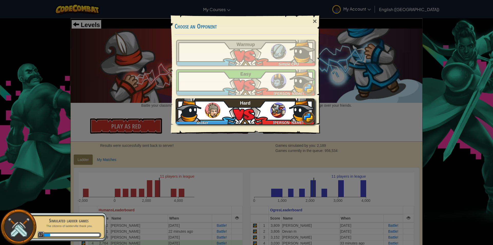
click at [233, 108] on div "acoker Nolan G Hard" at bounding box center [245, 111] width 139 height 26
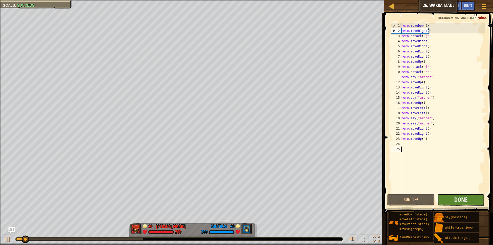
click at [452, 199] on button "Done" at bounding box center [460, 199] width 47 height 12
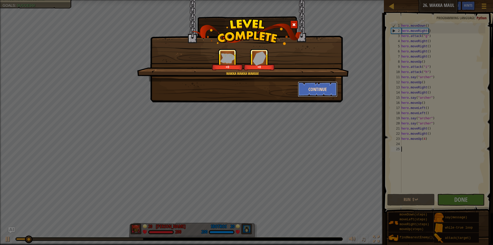
click at [323, 94] on button "Continue" at bounding box center [318, 88] width 40 height 15
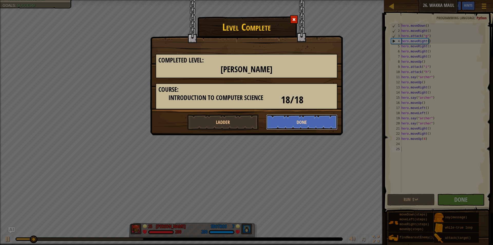
drag, startPoint x: 279, startPoint y: 123, endPoint x: 274, endPoint y: 121, distance: 5.3
click at [274, 121] on button "Done" at bounding box center [301, 121] width 71 height 15
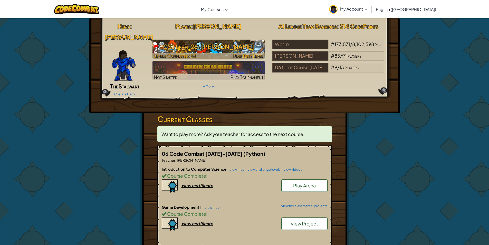
click at [250, 44] on h3 "CS1 Level 26: [PERSON_NAME]" at bounding box center [208, 47] width 112 height 12
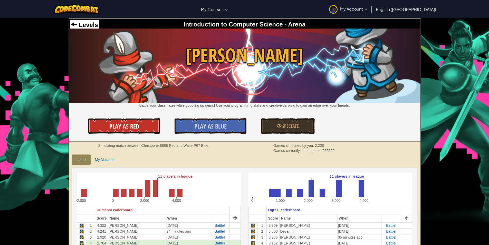
click at [141, 119] on link "Play As Red" at bounding box center [124, 125] width 72 height 15
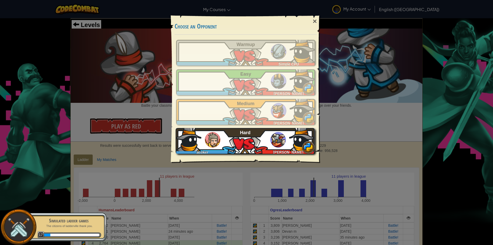
click at [279, 150] on span "[PERSON_NAME]" at bounding box center [288, 152] width 30 height 4
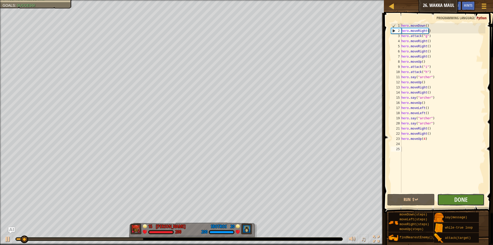
click at [448, 199] on button "Done" at bounding box center [460, 199] width 47 height 12
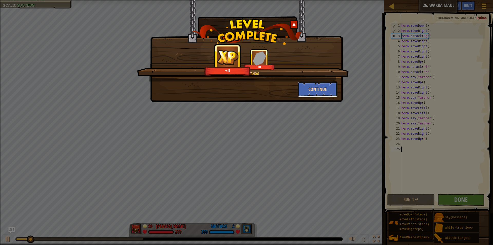
click at [327, 88] on button "Continue" at bounding box center [318, 88] width 40 height 15
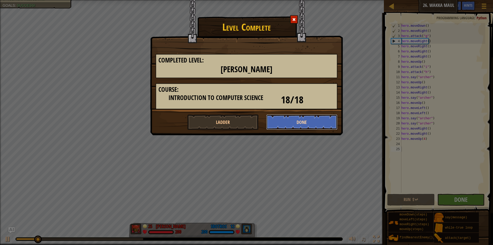
click at [277, 118] on button "Done" at bounding box center [301, 121] width 71 height 15
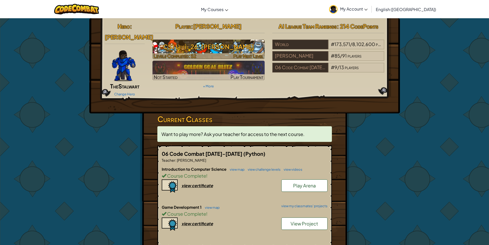
click at [230, 52] on h3 "CS1 Level 26: [PERSON_NAME]" at bounding box center [208, 47] width 112 height 12
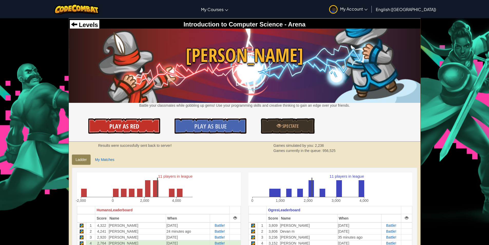
click at [147, 122] on link "Play As Red" at bounding box center [124, 125] width 72 height 15
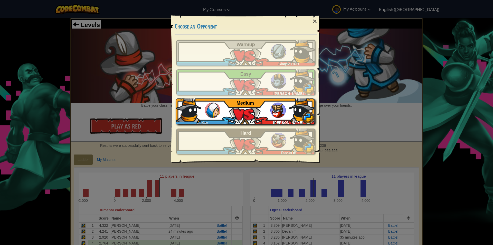
click at [278, 117] on img at bounding box center [277, 109] width 15 height 15
